Goal: Transaction & Acquisition: Subscribe to service/newsletter

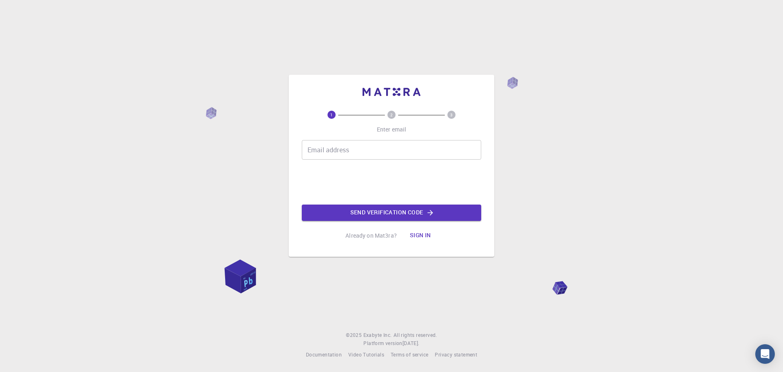
click at [390, 112] on circle at bounding box center [392, 115] width 8 height 8
click at [394, 152] on input "Email address" at bounding box center [392, 150] width 180 height 20
paste input "[PERSON_NAME][EMAIL_ADDRESS][DOMAIN_NAME]"
type input "[PERSON_NAME][EMAIL_ADDRESS][DOMAIN_NAME]"
click at [401, 211] on button "Send verification code" at bounding box center [392, 212] width 180 height 16
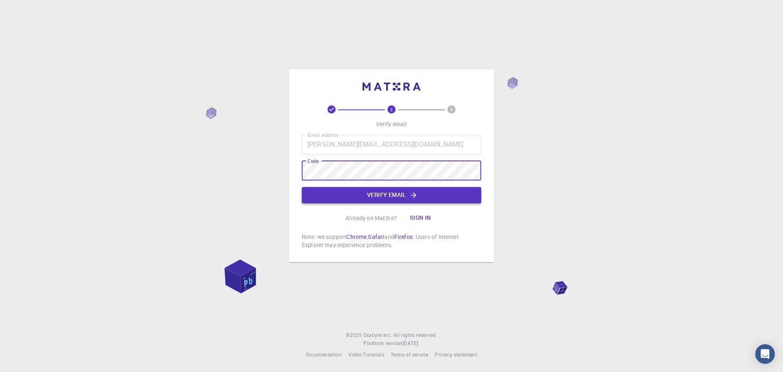
click at [389, 195] on button "Verify email" at bounding box center [392, 195] width 180 height 16
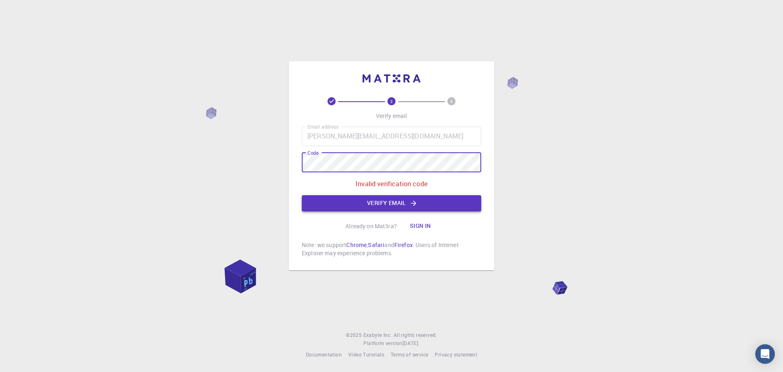
click at [386, 201] on button "Verify email" at bounding box center [392, 203] width 180 height 16
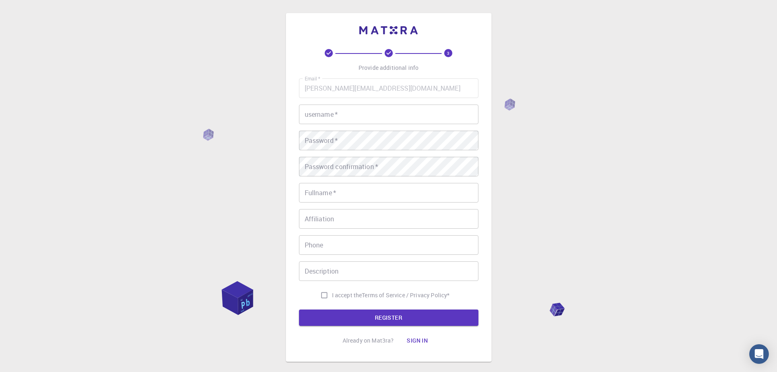
click at [379, 113] on input "username   *" at bounding box center [389, 114] width 180 height 20
type input "[PERSON_NAME]"
